Goal: Communication & Community: Answer question/provide support

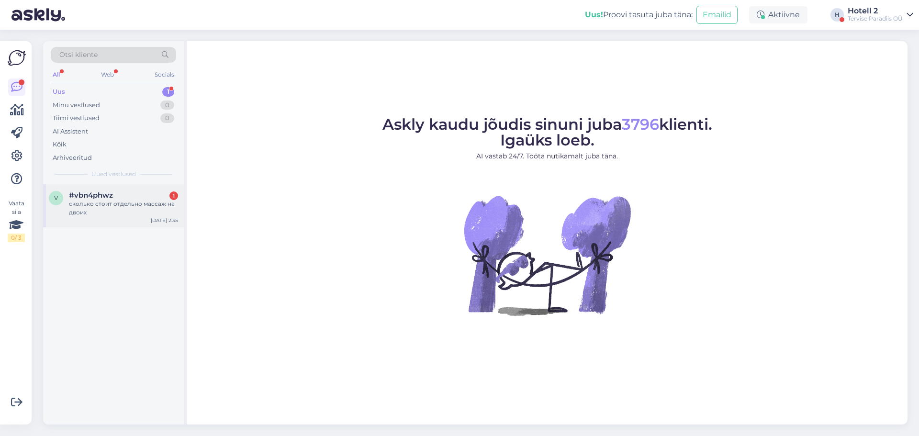
click at [157, 209] on div "сколько стоит отдельно массаж на двоих" at bounding box center [123, 208] width 109 height 17
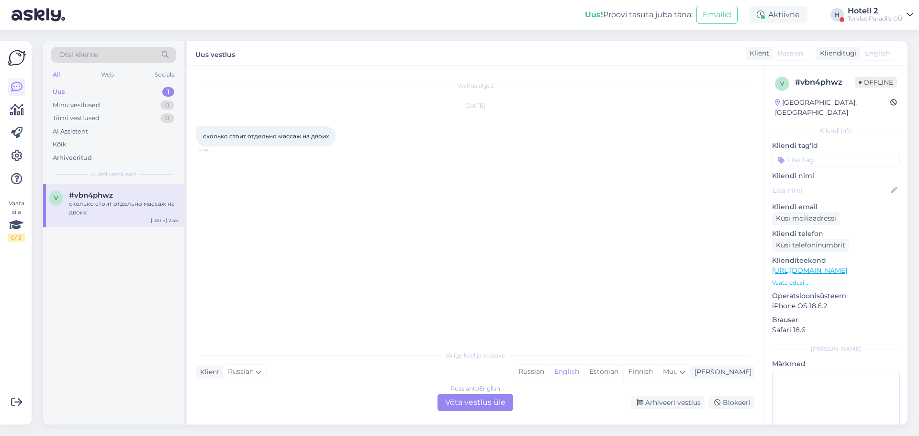
click at [481, 399] on div "Russian to English Võta vestlus üle" at bounding box center [476, 402] width 76 height 17
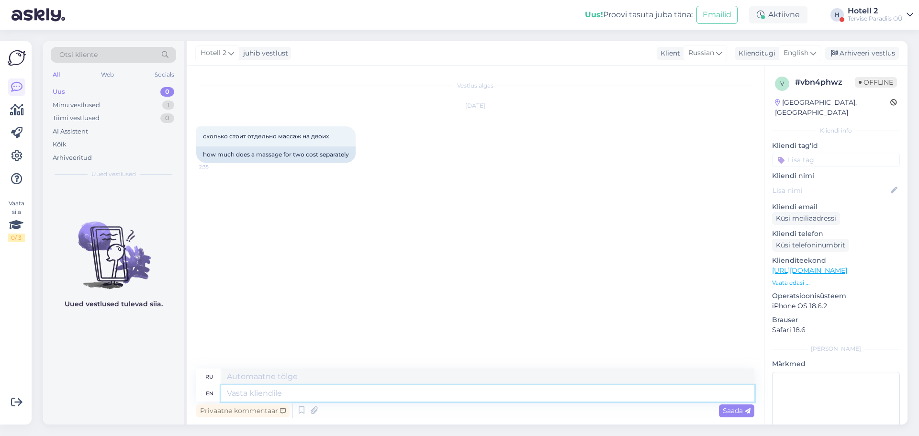
click at [444, 386] on textarea at bounding box center [487, 394] width 533 height 16
type textarea "Hello!"
type textarea "Привет!"
type textarea "Hello!"
type textarea "Привет!"
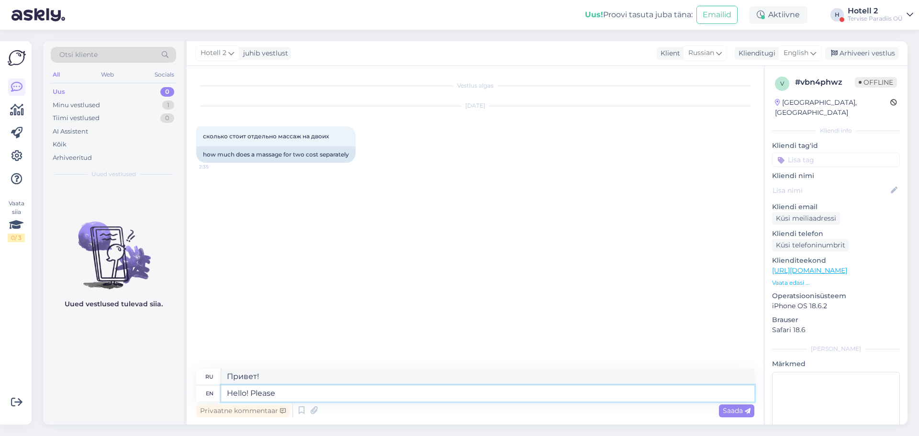
type textarea "Hello! Please"
type textarea "Здравствуйте! Пожалуйста."
type textarea "Hello! Please visit"
type textarea "Здравствуйте! Пожалуйста, посетите"
type textarea "Hello! Please visit our"
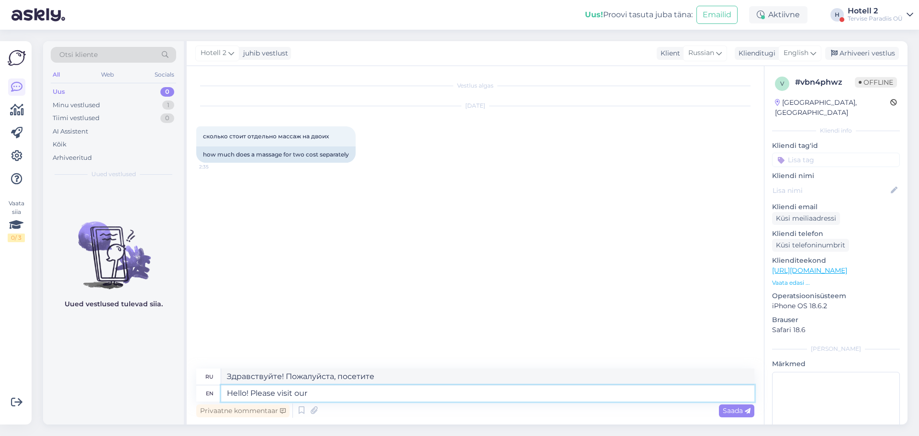
type textarea "Здравствуйте! Пожалуйста, посетите наш"
type textarea "Hello! Please visit our website t"
type textarea "Здравствуйте! Посетите наш сайт."
type textarea "Hello! Please visit our website to"
type textarea "Здравствуйте! Пожалуйста, посетите наш сайт, чтобы"
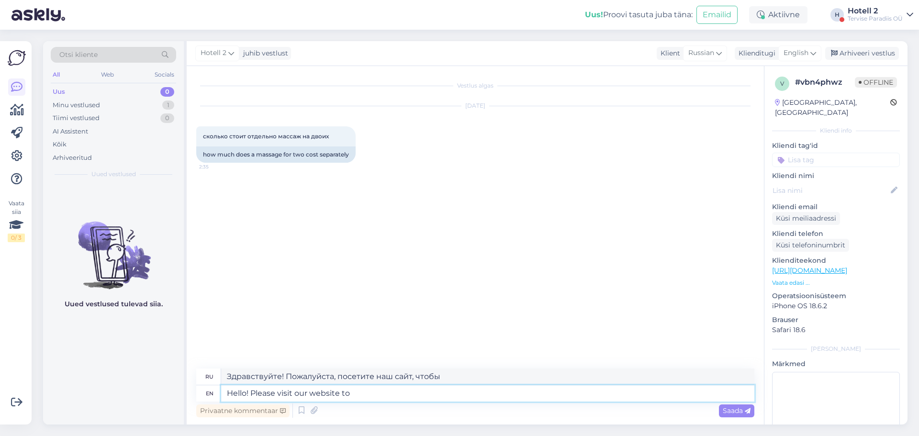
type textarea "Hello! Please visit our website to s"
type textarea "Здравствуйте! Пожалуйста, посетите наш сайт, чтобы узнать больше."
type textarea "Hello! Please visit our website to"
type textarea "Здравствуйте! Пожалуйста, посетите наш сайт, чтобы"
type textarea "Hello! Please visit our website to learn a"
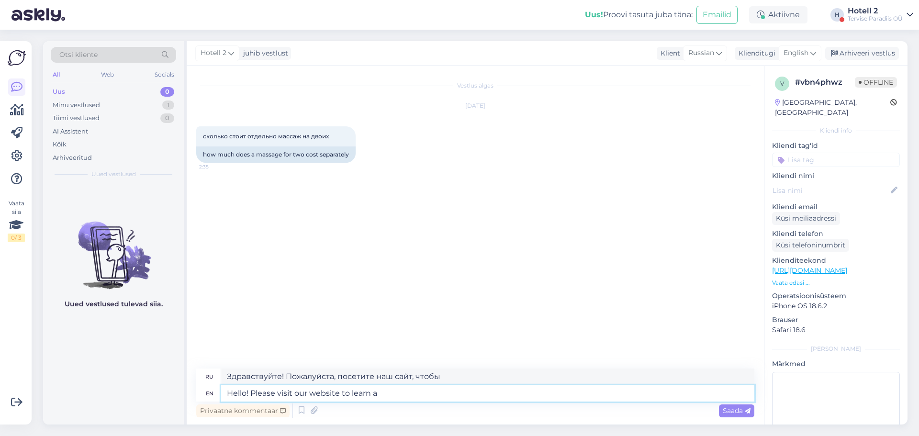
type textarea "Здравствуйте! Посетите наш сайт, чтобы узнать больше."
type textarea "Hello! Please visit our website to learn about the t"
type textarea "Здравствуйте! Посетите наш сайт, чтобы узнать больше о"
type textarea "Hello! Please visit our website to learn about the treatments"
type textarea "Здравствуйте! Посетите наш сайт, чтобы узнать больше о методах лечения."
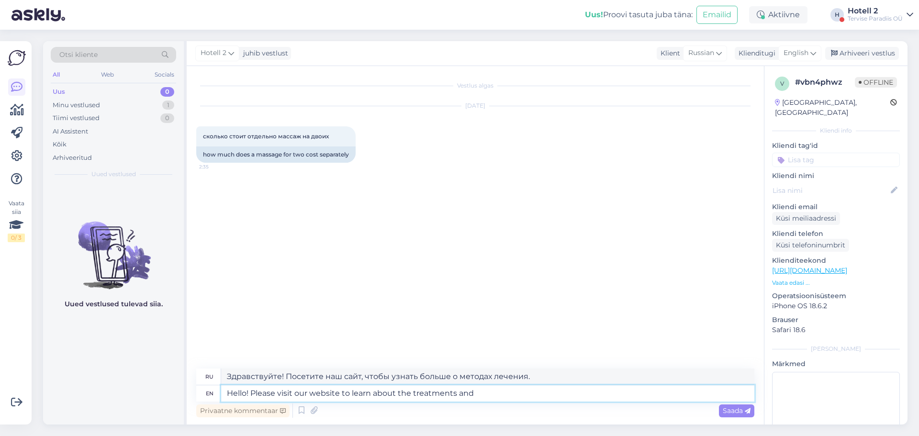
type textarea "Hello! Please visit our website to learn about the treatments and"
type textarea "Здравствуйте! Посетите наш сайт, чтобы узнать о методах лечения и"
type textarea "Hello! Please visit our website to learn about the treatments and book"
type textarea "Здравствуйте! Посетите наш сайт, чтобы узнать о процедурах и записаться."
paste textarea "[URL][DOMAIN_NAME]"
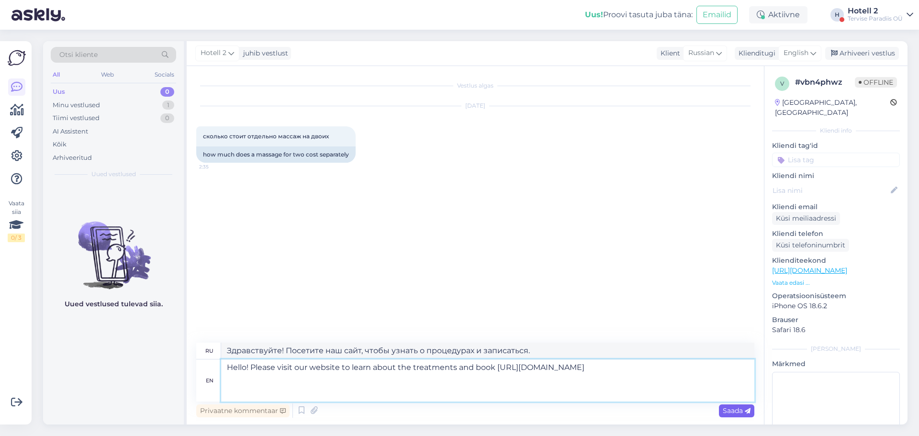
type textarea "Hello! Please visit our website to learn about the treatments and book [URL][DO…"
click at [729, 409] on span "Saada" at bounding box center [737, 411] width 28 height 9
type textarea "Здравствуйте! Посетите наш сайт, чтобы узнать о процедурах и записаться: [URL][…"
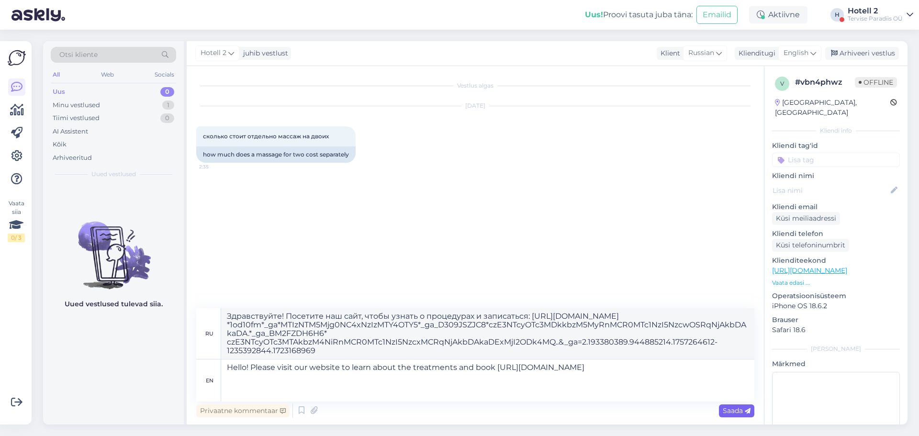
click at [749, 414] on icon at bounding box center [748, 412] width 6 height 6
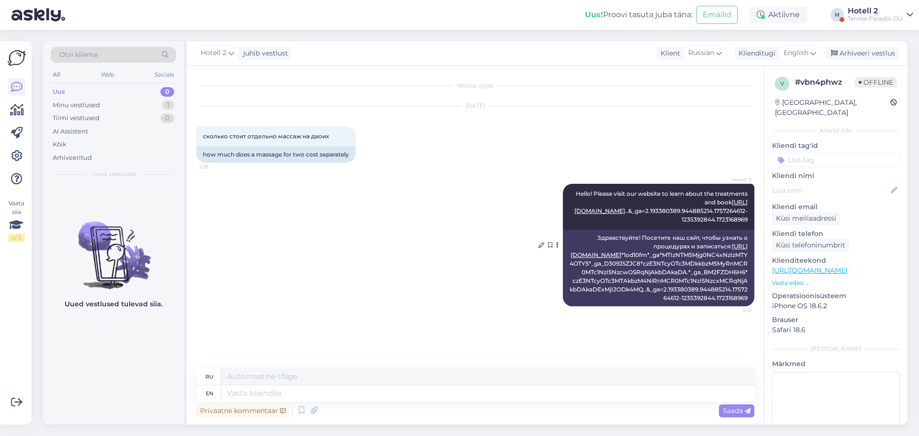
click at [678, 259] on link "[URL][DOMAIN_NAME]" at bounding box center [659, 251] width 177 height 16
click at [866, 54] on div "Arhiveeri vestlus" at bounding box center [863, 53] width 74 height 13
